Goal: Transaction & Acquisition: Purchase product/service

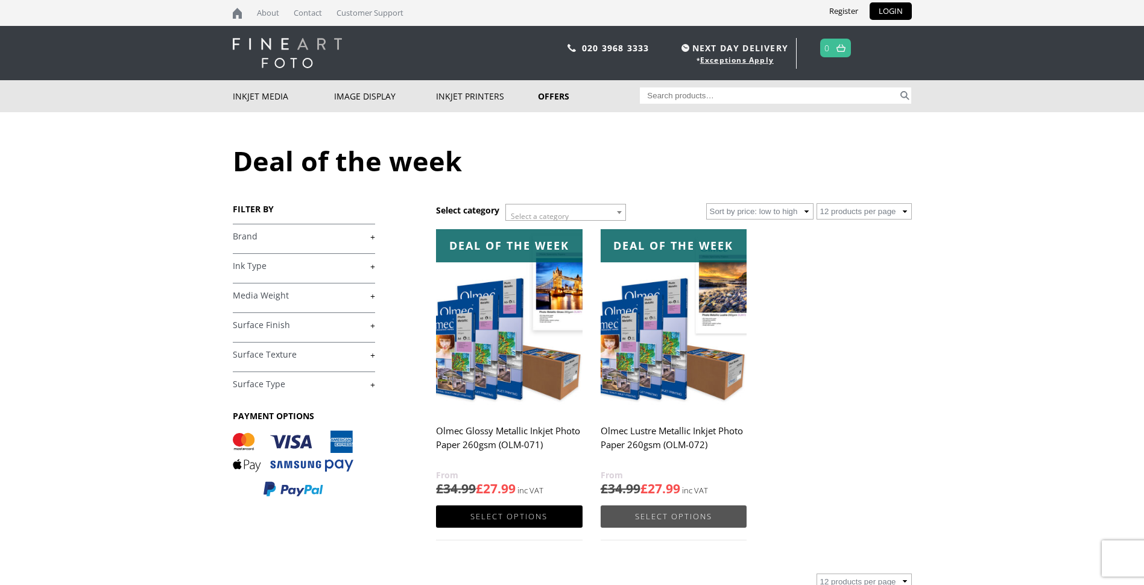
click at [643, 517] on link "Select options" at bounding box center [674, 516] width 146 height 22
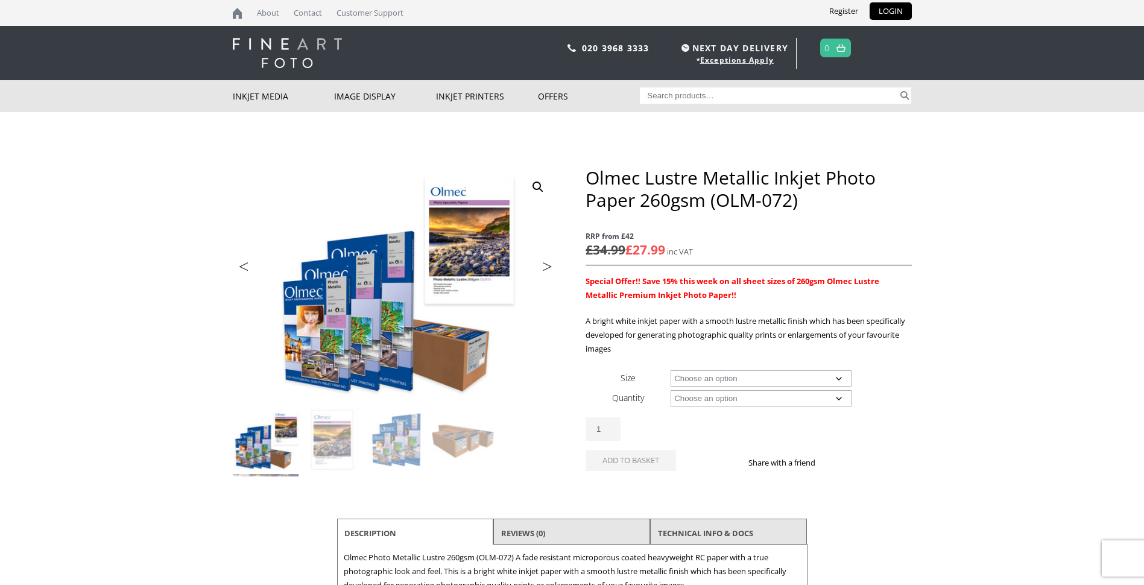
click at [842, 379] on select "Choose an option A4 Sheet A3 Sheet A3+ Sheet A2 Sheet 17" Wide Roll 24" Wide Ro…" at bounding box center [761, 378] width 181 height 16
click at [671, 370] on select "Choose an option A4 Sheet A3 Sheet A3+ Sheet A2 Sheet 17" Wide Roll 24" Wide Ro…" at bounding box center [761, 378] width 181 height 16
select select "a3-sheet"
click at [839, 396] on select "Choose an option 50 Sheets" at bounding box center [761, 398] width 181 height 16
select select "50-sheets"
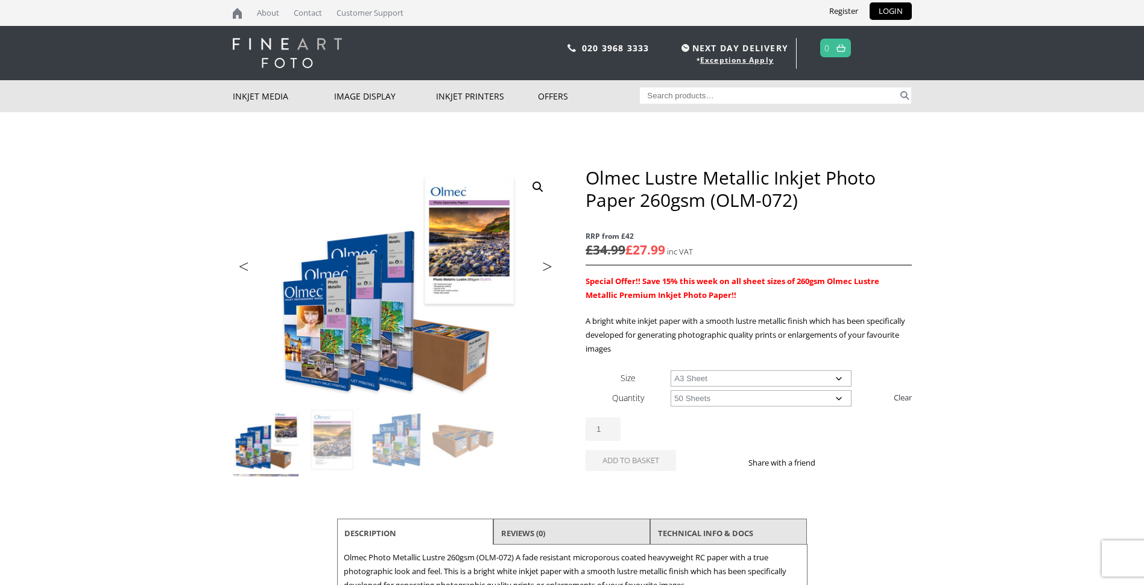
click at [671, 390] on select "Choose an option 50 Sheets" at bounding box center [761, 398] width 181 height 16
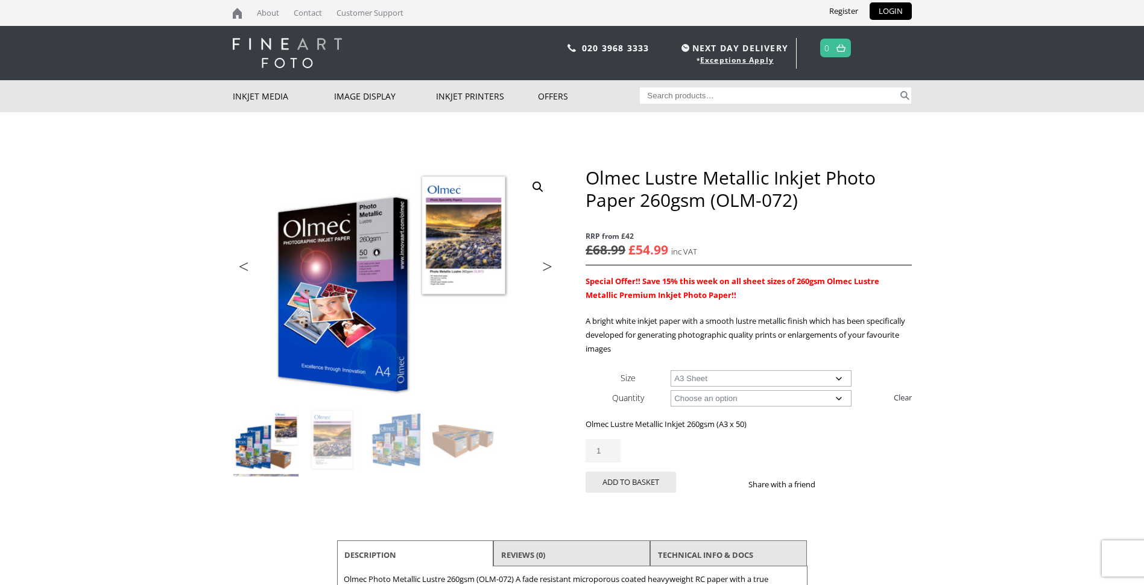
click at [836, 377] on select "Choose an option A4 Sheet A3 Sheet A3+ Sheet A2 Sheet" at bounding box center [761, 378] width 181 height 16
click at [671, 370] on select "Choose an option A4 Sheet A3 Sheet A3+ Sheet A2 Sheet" at bounding box center [761, 378] width 181 height 16
select select "a4-sheet"
